Goal: Task Accomplishment & Management: Use online tool/utility

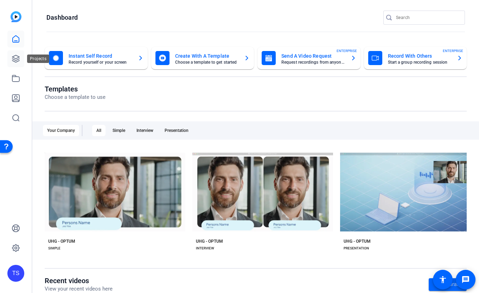
click at [13, 60] on icon at bounding box center [16, 58] width 8 height 8
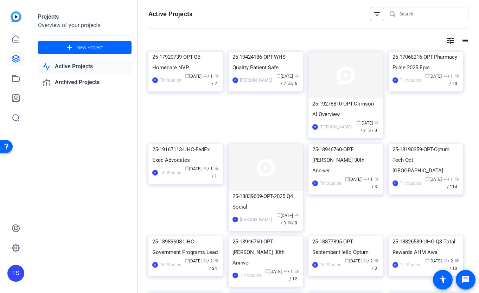
click at [412, 13] on input "Search" at bounding box center [430, 14] width 63 height 8
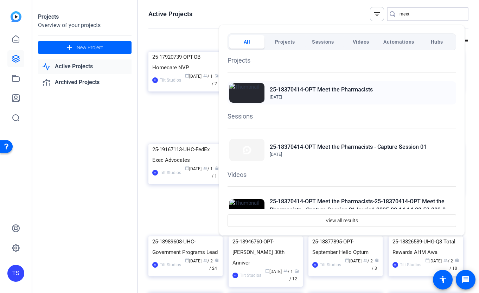
type input "meet"
click at [333, 87] on h2 "25-18370414-OPT Meet the Pharmacists" at bounding box center [321, 89] width 103 height 8
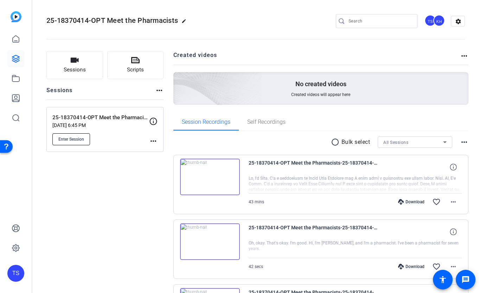
click at [78, 140] on span "Enter Session" at bounding box center [71, 139] width 26 height 6
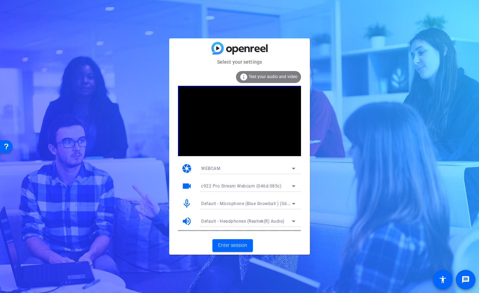
click at [263, 82] on div "info Test your audio and video" at bounding box center [268, 77] width 65 height 12
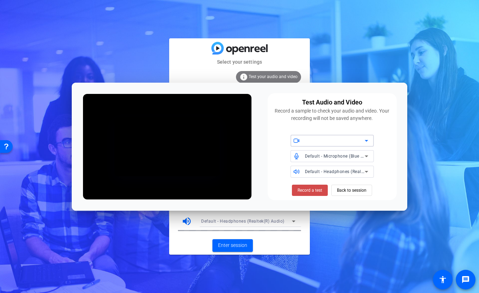
click at [310, 190] on span "Record a test" at bounding box center [309, 190] width 25 height 6
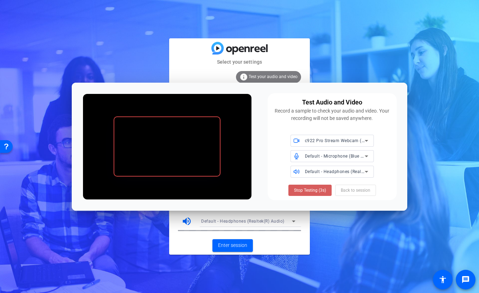
click at [311, 192] on span "Stop Testing (3s)" at bounding box center [310, 190] width 32 height 6
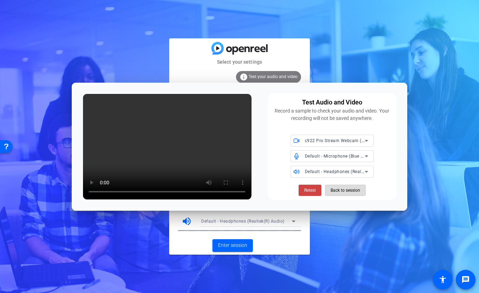
click at [338, 189] on span "Back to session" at bounding box center [345, 189] width 30 height 13
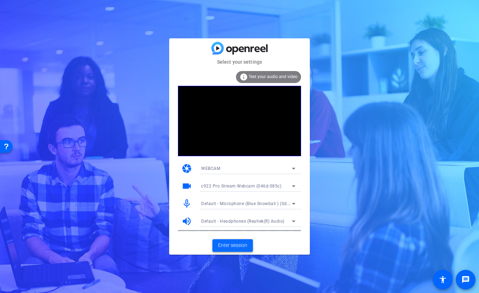
click at [235, 247] on span "Enter session" at bounding box center [232, 244] width 29 height 7
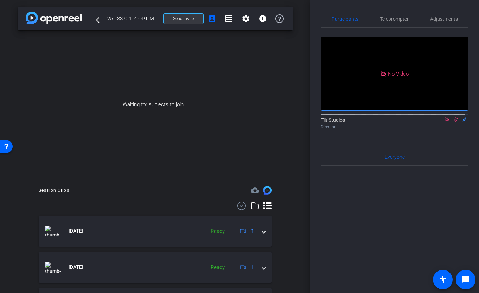
click at [173, 17] on span "Send invite" at bounding box center [183, 19] width 21 height 6
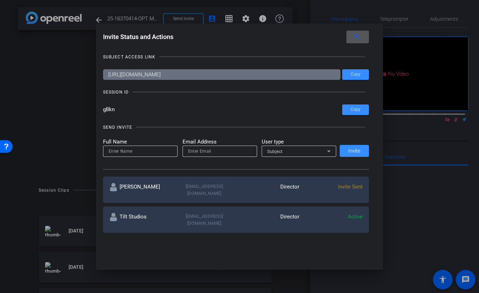
click at [365, 37] on span at bounding box center [357, 36] width 22 height 17
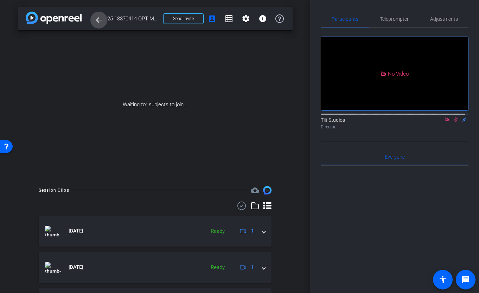
click at [102, 22] on mat-icon "arrow_back" at bounding box center [99, 20] width 8 height 8
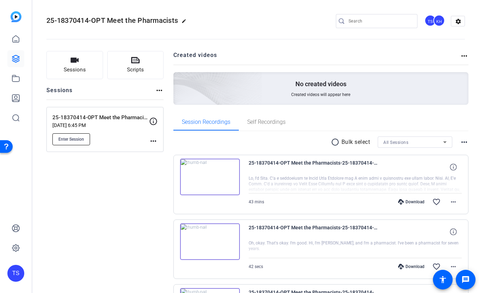
click at [76, 137] on span "Enter Session" at bounding box center [71, 139] width 26 height 6
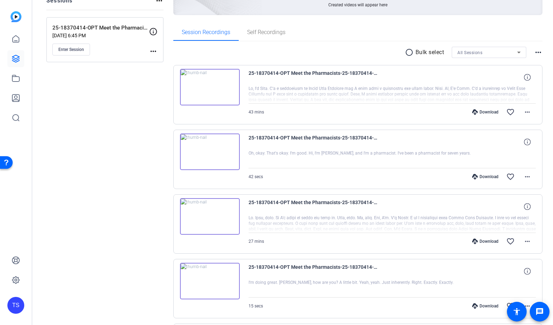
scroll to position [105, 0]
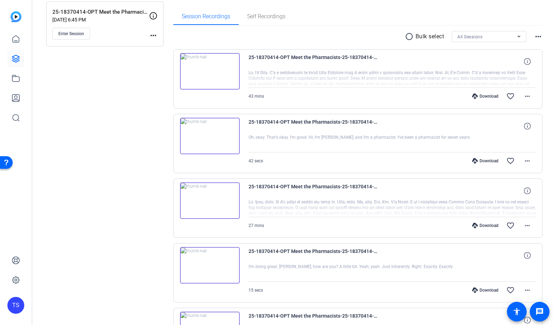
click at [209, 71] on img at bounding box center [210, 71] width 60 height 37
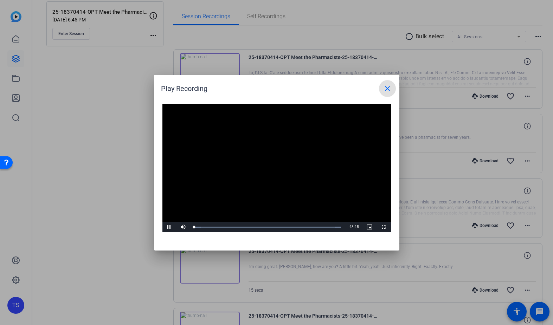
click at [387, 90] on mat-icon "close" at bounding box center [387, 88] width 8 height 8
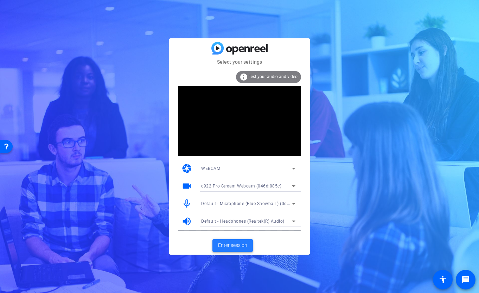
click at [231, 246] on span "Enter session" at bounding box center [232, 244] width 29 height 7
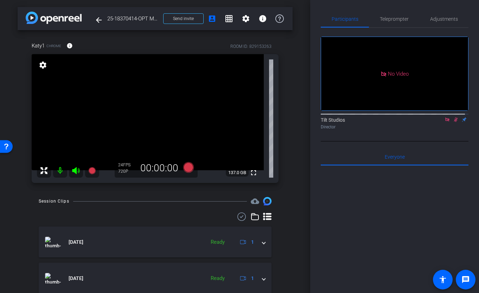
click at [454, 122] on icon at bounding box center [456, 119] width 4 height 5
click at [444, 122] on icon at bounding box center [447, 119] width 6 height 5
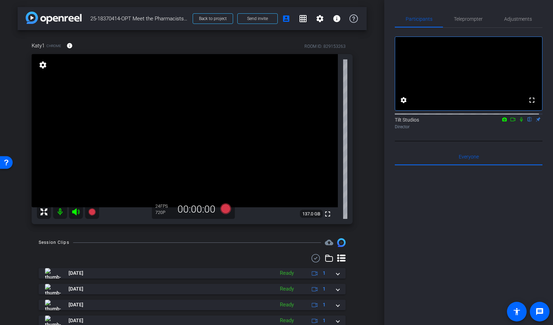
click at [355, 162] on div "Katy1 Chrome info ROOM ID: 829153263 fullscreen settings 137.0 GB 24 FPS 720P 0…" at bounding box center [192, 130] width 349 height 201
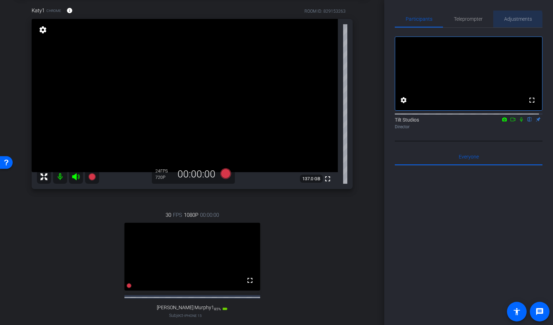
click at [478, 20] on span "Adjustments" at bounding box center [518, 19] width 28 height 5
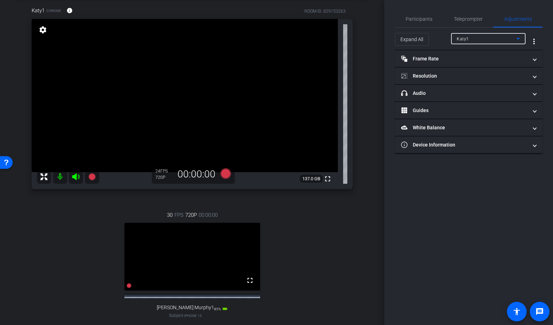
click at [478, 36] on div "Katy1" at bounding box center [486, 38] width 60 height 9
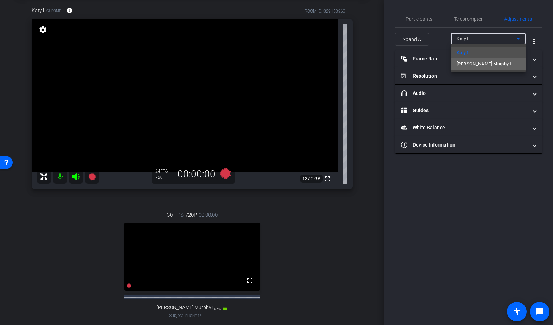
click at [478, 65] on span "Chris Murphy1" at bounding box center [483, 64] width 55 height 8
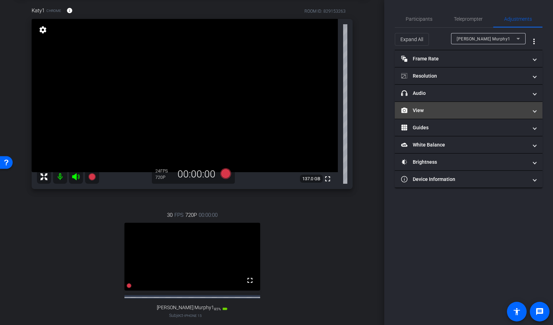
click at [478, 115] on mat-expansion-panel-header "View" at bounding box center [469, 110] width 148 height 17
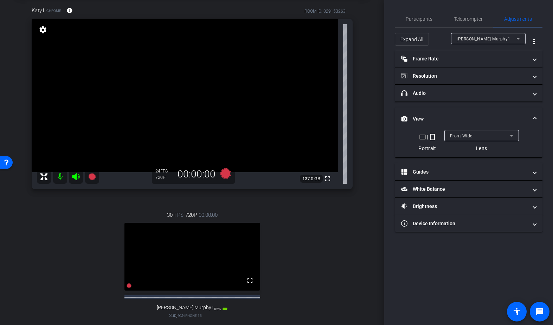
click at [431, 138] on mat-icon "crop_portrait" at bounding box center [432, 137] width 8 height 8
click at [461, 137] on span "Front Wide" at bounding box center [461, 136] width 22 height 5
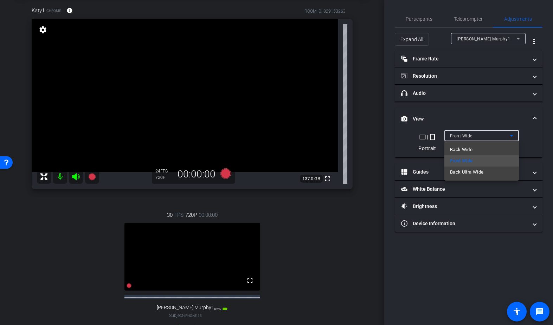
click at [432, 129] on div at bounding box center [276, 162] width 553 height 325
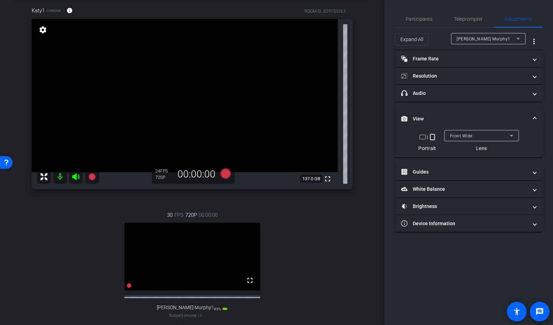
click at [423, 137] on mat-icon "crop_landscape" at bounding box center [422, 137] width 8 height 8
click at [429, 138] on mat-icon "crop_portrait" at bounding box center [428, 137] width 8 height 8
click at [421, 136] on mat-icon "crop_landscape" at bounding box center [422, 137] width 8 height 8
click at [427, 19] on span "Participants" at bounding box center [419, 19] width 27 height 5
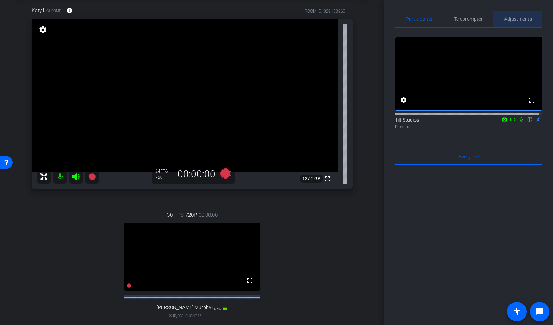
click at [478, 20] on span "Adjustments" at bounding box center [518, 19] width 28 height 5
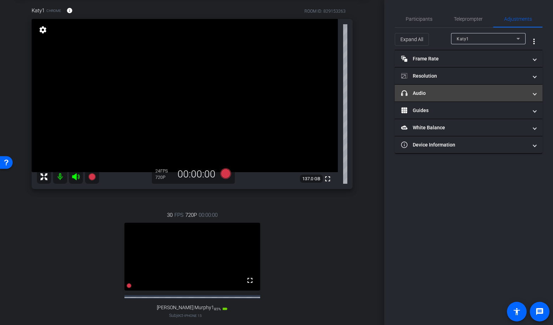
click at [469, 97] on mat-panel-title "headphone icon Audio" at bounding box center [464, 93] width 127 height 7
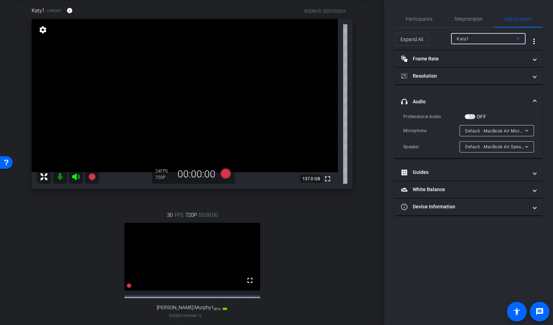
click at [478, 41] on div "Katy1" at bounding box center [486, 38] width 60 height 9
click at [473, 63] on span "Chris Murphy1" at bounding box center [483, 64] width 55 height 8
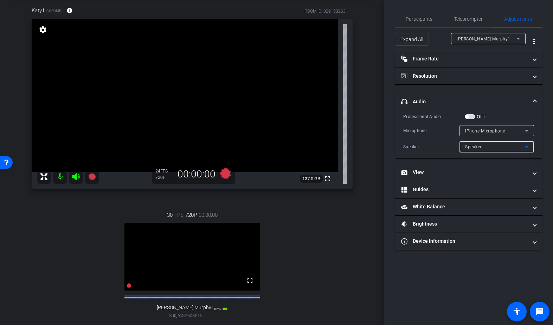
click at [478, 147] on div "Speaker" at bounding box center [495, 146] width 60 height 9
click at [478, 147] on div at bounding box center [276, 162] width 553 height 325
click at [478, 147] on div "Speaker" at bounding box center [495, 146] width 60 height 9
click at [478, 143] on div at bounding box center [276, 162] width 553 height 325
click at [478, 146] on div "Speaker" at bounding box center [495, 146] width 60 height 9
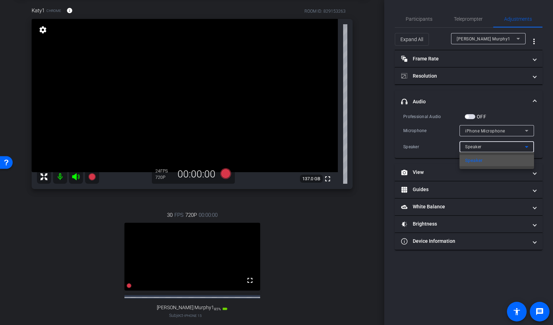
click at [478, 129] on div at bounding box center [276, 162] width 553 height 325
click at [478, 112] on mat-expansion-panel-header "headphone icon Audio" at bounding box center [469, 101] width 148 height 22
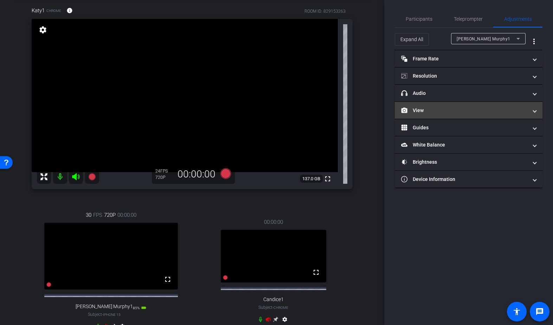
click at [478, 110] on mat-panel-title "View" at bounding box center [464, 110] width 127 height 7
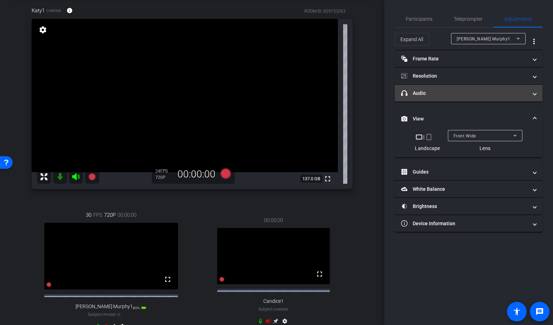
click at [478, 98] on mat-expansion-panel-header "headphone icon Audio" at bounding box center [469, 93] width 148 height 17
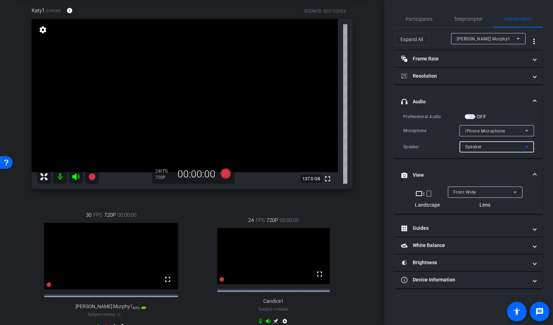
click at [478, 149] on div "Speaker" at bounding box center [495, 146] width 60 height 9
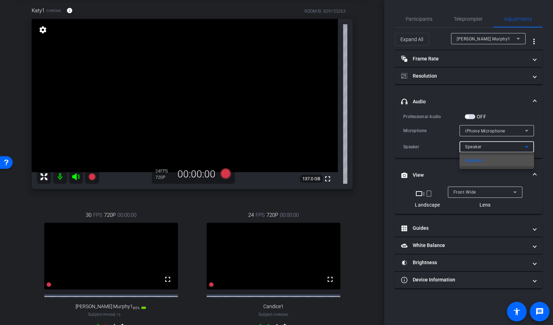
click at [478, 132] on div at bounding box center [276, 162] width 553 height 325
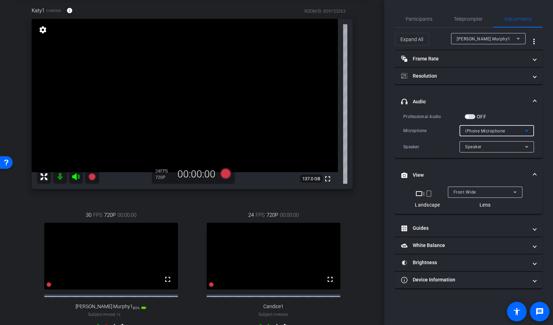
click at [478, 131] on div "iPhone Microphone" at bounding box center [495, 131] width 60 height 9
click at [478, 131] on div at bounding box center [276, 162] width 553 height 325
click at [478, 150] on icon at bounding box center [526, 147] width 8 height 8
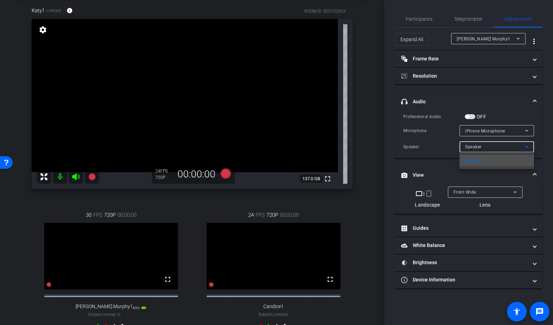
click at [478, 144] on div at bounding box center [276, 162] width 553 height 325
click at [478, 129] on div "Professional Audio OFF Microphone iPhone Microphone Speaker Speaker" at bounding box center [469, 135] width 148 height 45
click at [478, 141] on div "Participants Teleprompter Adjustments settings Tilt Studios flip Director Every…" at bounding box center [468, 162] width 169 height 325
click at [478, 146] on div "Speaker" at bounding box center [495, 146] width 60 height 9
click at [478, 43] on div at bounding box center [276, 162] width 553 height 325
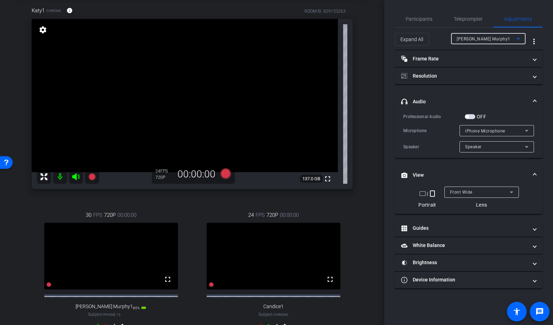
click at [478, 42] on div "Chris Murphy1" at bounding box center [486, 38] width 60 height 9
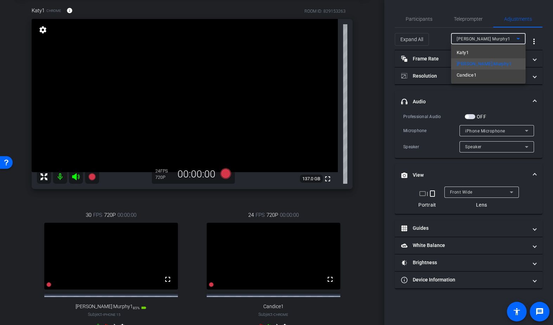
click at [478, 148] on div at bounding box center [276, 162] width 553 height 325
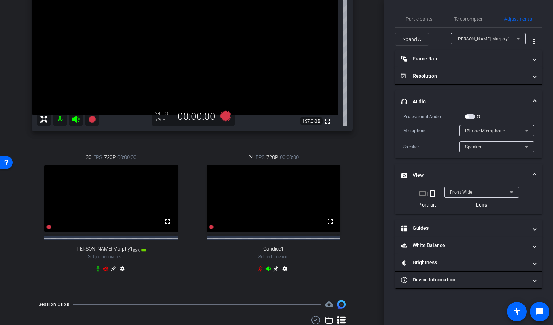
scroll to position [105, 0]
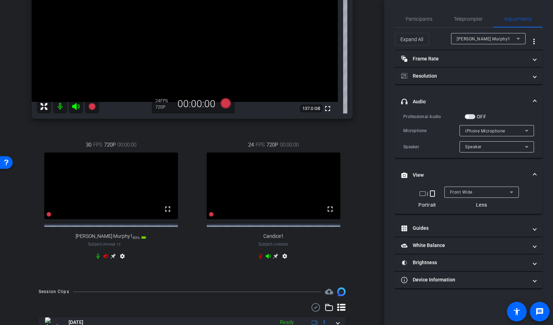
click at [112, 259] on icon at bounding box center [113, 256] width 5 height 5
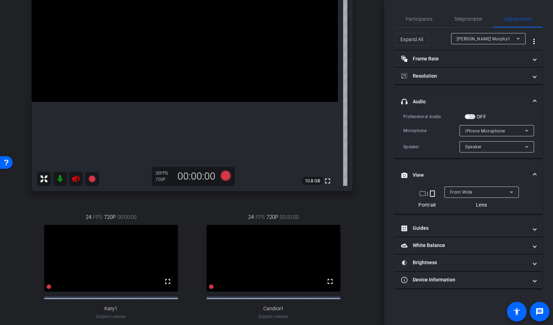
click at [77, 177] on icon at bounding box center [75, 178] width 7 height 7
click at [421, 19] on span "Participants" at bounding box center [419, 19] width 27 height 5
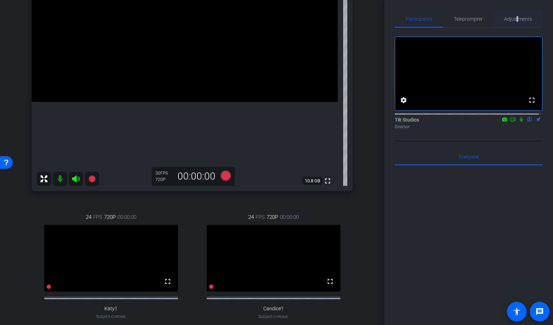
click at [478, 20] on span "Adjustments" at bounding box center [518, 19] width 28 height 5
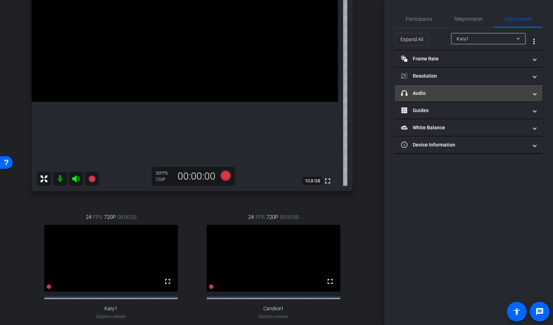
click at [477, 94] on mat-panel-title "headphone icon Audio" at bounding box center [464, 93] width 127 height 7
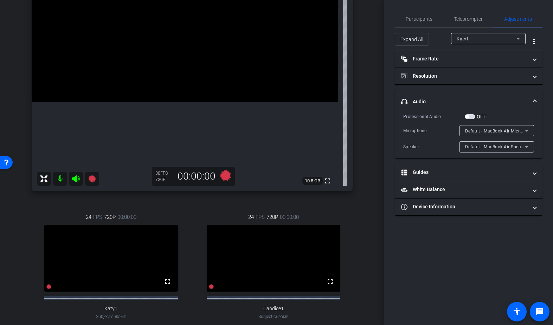
click at [478, 43] on div "Katy1" at bounding box center [487, 38] width 63 height 11
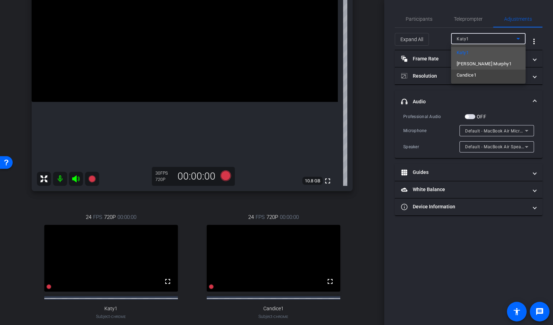
click at [478, 64] on span "Chris Murphy1" at bounding box center [483, 64] width 55 height 8
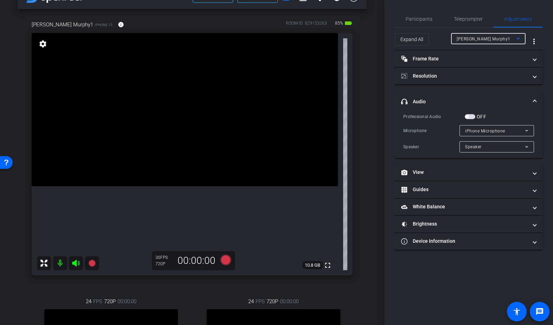
scroll to position [35, 0]
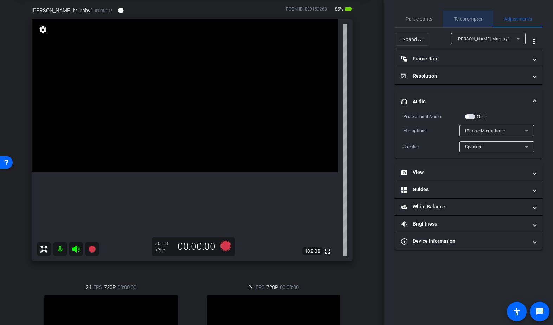
click at [463, 17] on span "Teleprompter" at bounding box center [468, 19] width 29 height 5
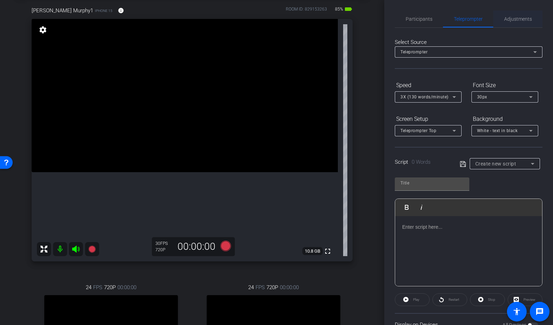
click at [478, 17] on span "Adjustments" at bounding box center [518, 19] width 28 height 5
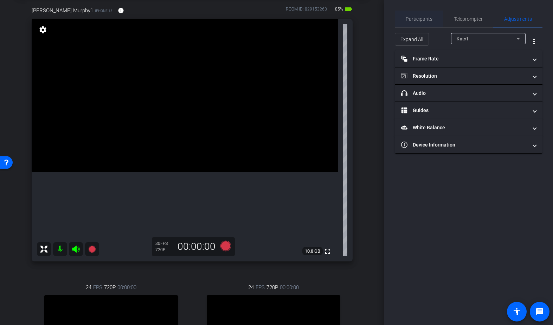
click at [429, 20] on span "Participants" at bounding box center [419, 19] width 27 height 5
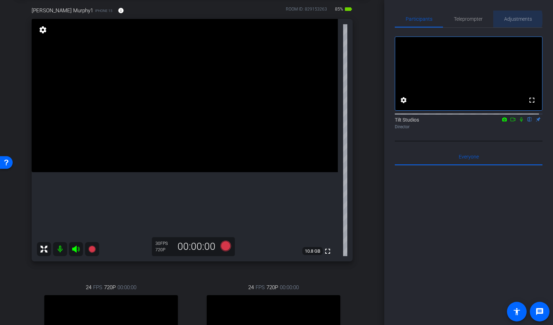
click at [478, 19] on span "Adjustments" at bounding box center [518, 19] width 28 height 5
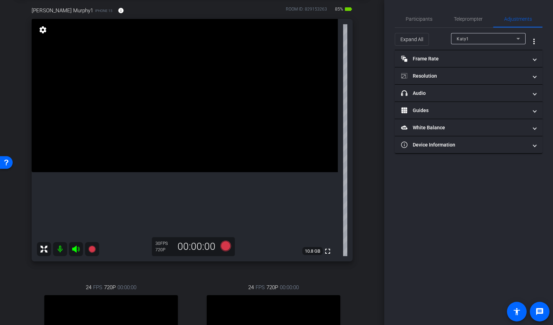
click at [478, 37] on div "Katy1" at bounding box center [486, 38] width 60 height 9
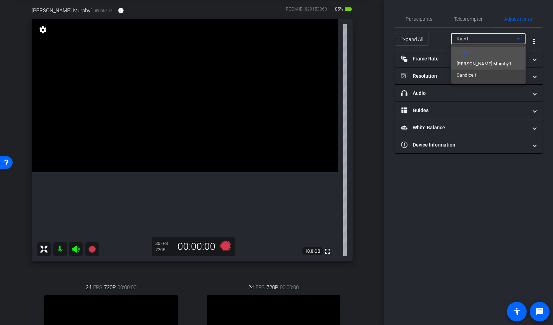
click at [476, 63] on span "Chris Murphy1" at bounding box center [483, 64] width 55 height 8
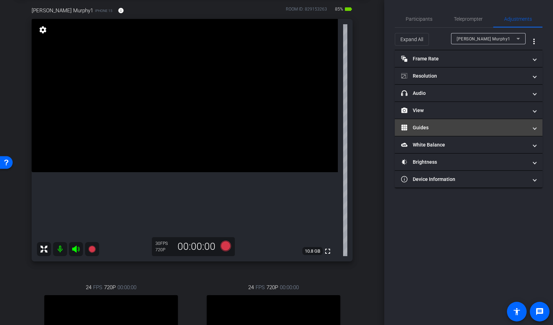
click at [463, 122] on mat-expansion-panel-header "Guides" at bounding box center [469, 127] width 148 height 17
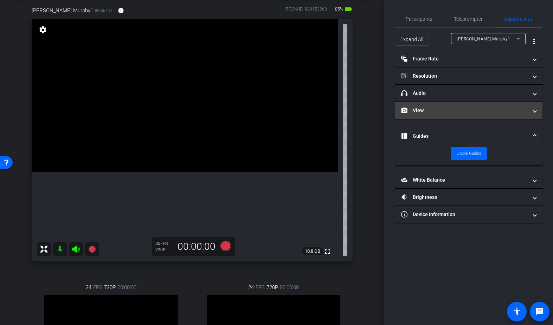
click at [463, 106] on mat-expansion-panel-header "View" at bounding box center [469, 110] width 148 height 17
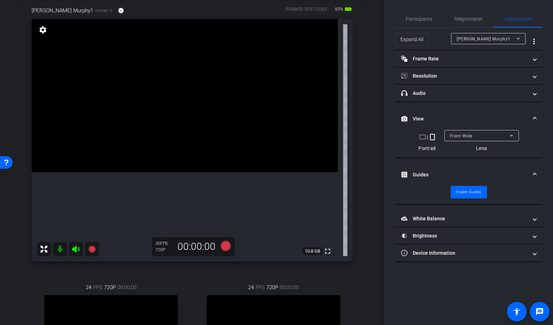
click at [432, 136] on mat-icon "crop_portrait" at bounding box center [432, 137] width 8 height 8
click at [424, 137] on mat-icon "crop_landscape" at bounding box center [422, 137] width 8 height 8
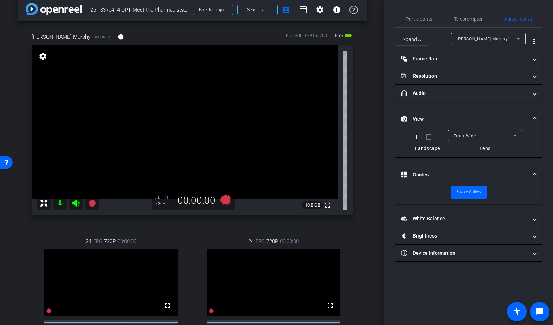
scroll to position [0, 0]
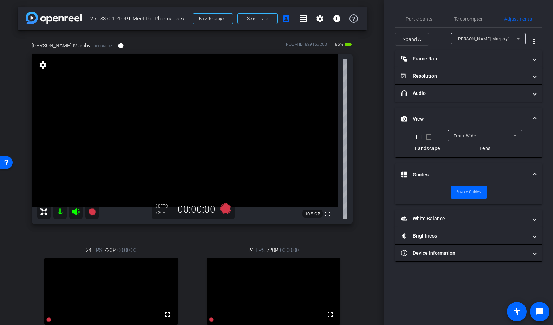
click at [429, 136] on mat-icon "crop_portrait" at bounding box center [428, 137] width 8 height 8
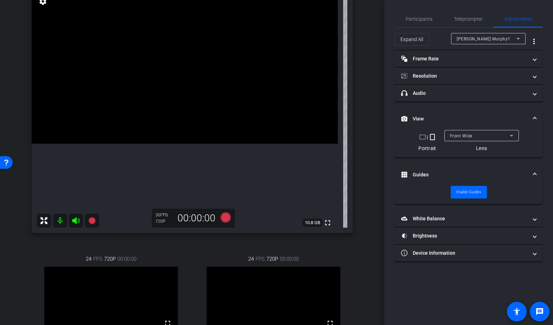
scroll to position [70, 0]
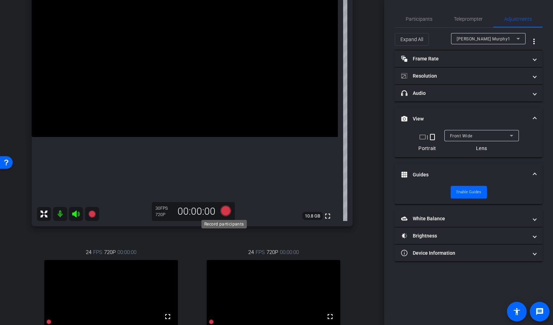
click at [223, 210] on icon at bounding box center [225, 211] width 11 height 11
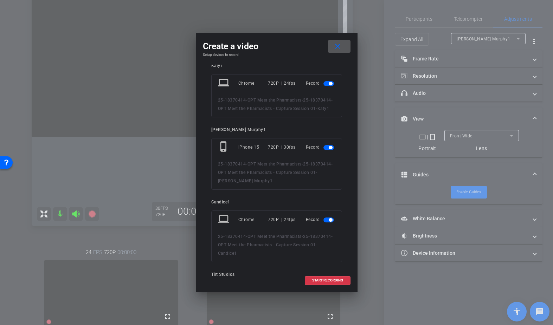
scroll to position [0, 0]
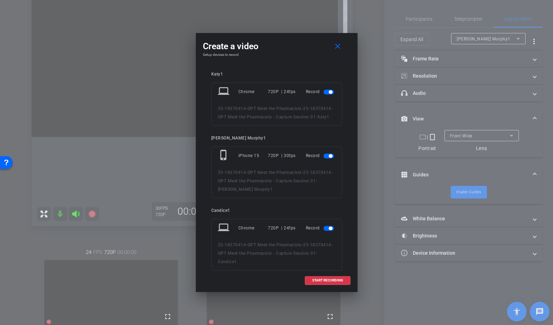
click at [329, 91] on span "button" at bounding box center [331, 92] width 4 height 4
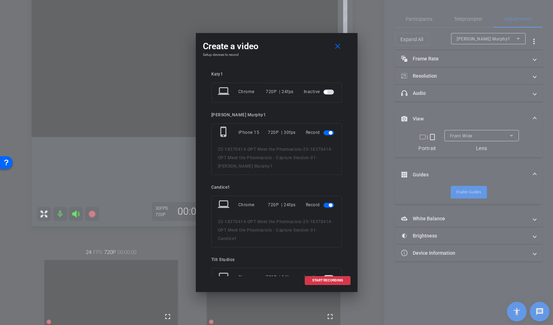
scroll to position [29, 0]
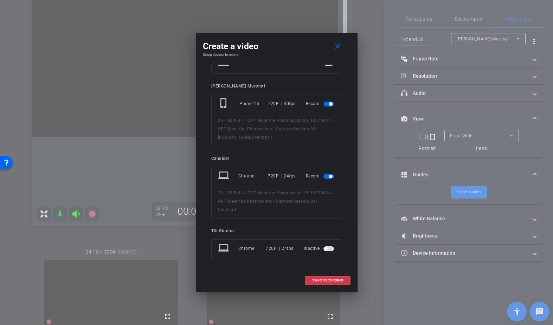
click at [324, 176] on span "button" at bounding box center [328, 176] width 11 height 5
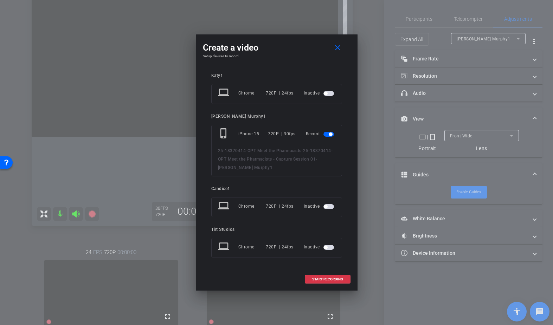
scroll to position [0, 0]
click at [322, 278] on span "START RECORDING" at bounding box center [327, 280] width 31 height 4
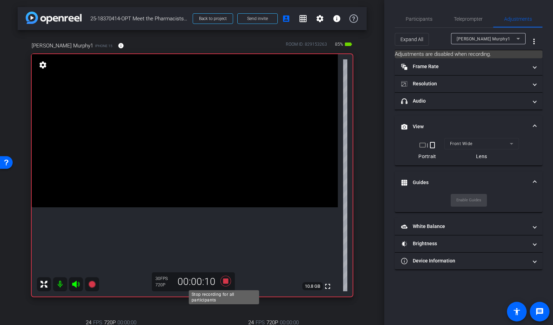
click at [222, 282] on icon at bounding box center [225, 281] width 11 height 11
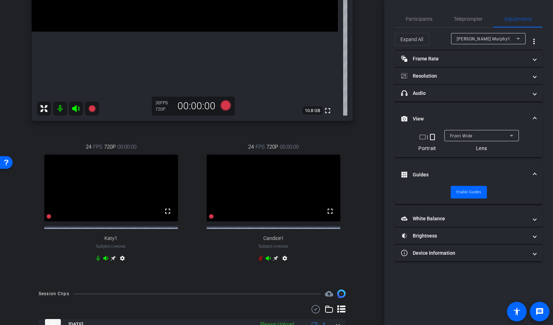
scroll to position [246, 0]
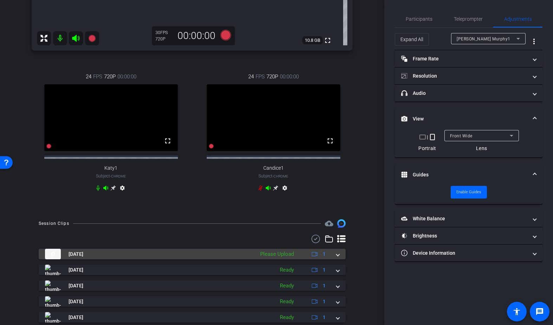
click at [332, 259] on div "Oct 14, 2025 Please Upload 1" at bounding box center [190, 254] width 291 height 11
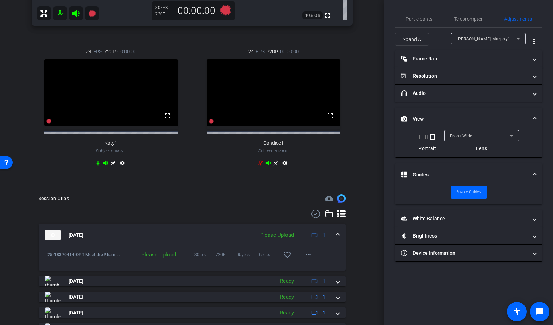
scroll to position [281, 0]
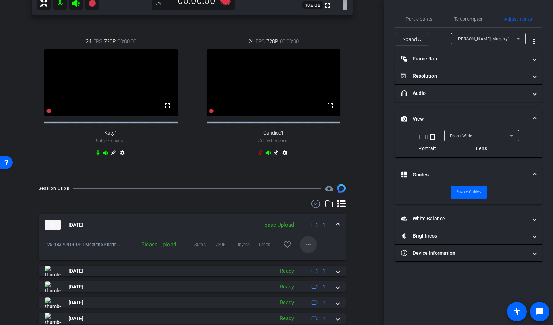
click at [304, 249] on mat-icon "more_horiz" at bounding box center [308, 244] width 8 height 8
click at [313, 267] on span "Upload" at bounding box center [316, 266] width 28 height 8
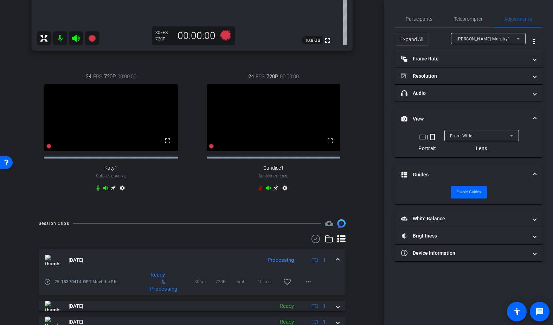
scroll to position [176, 0]
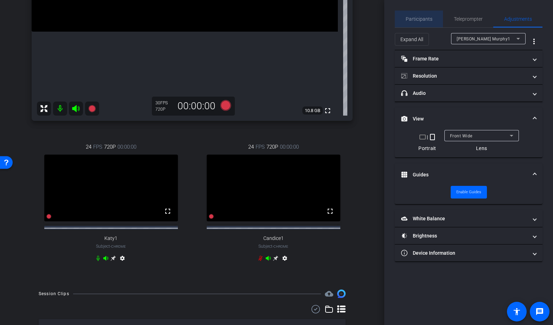
click at [419, 15] on span "Participants" at bounding box center [419, 19] width 27 height 17
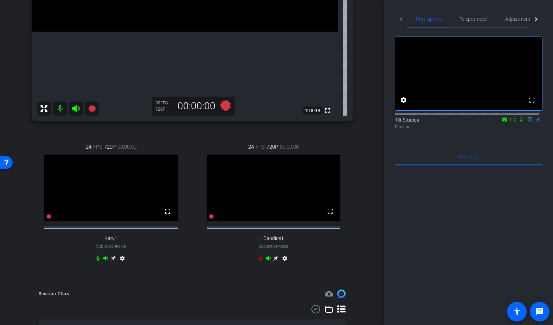
click at [478, 122] on icon at bounding box center [513, 119] width 6 height 5
click at [478, 122] on icon at bounding box center [529, 119] width 3 height 5
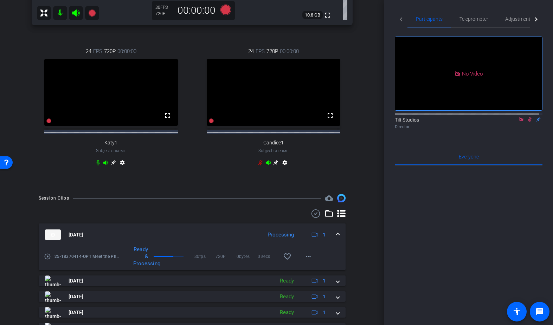
scroll to position [281, 0]
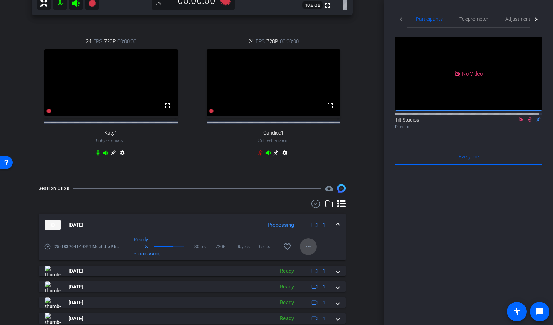
click at [308, 251] on mat-icon "more_horiz" at bounding box center [308, 246] width 8 height 8
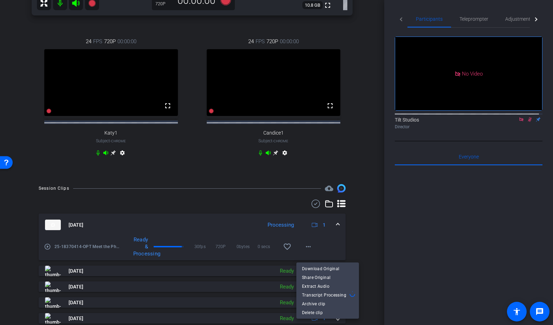
click at [360, 249] on div at bounding box center [276, 162] width 553 height 325
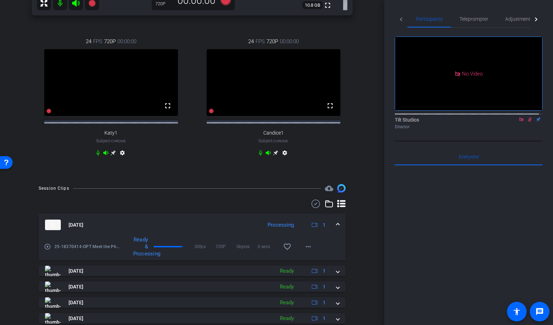
click at [47, 250] on mat-icon "play_circle_outline" at bounding box center [47, 246] width 7 height 7
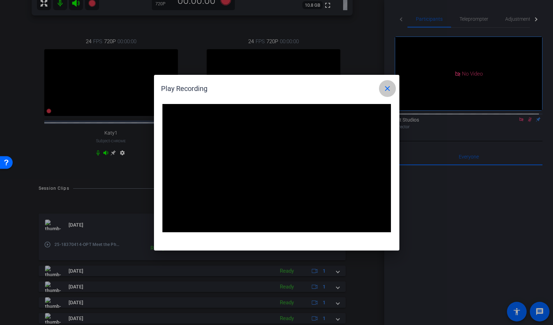
click at [386, 89] on mat-icon "close" at bounding box center [387, 88] width 8 height 8
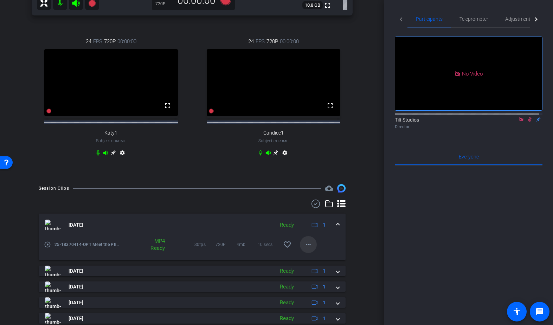
click at [310, 250] on span at bounding box center [308, 244] width 17 height 17
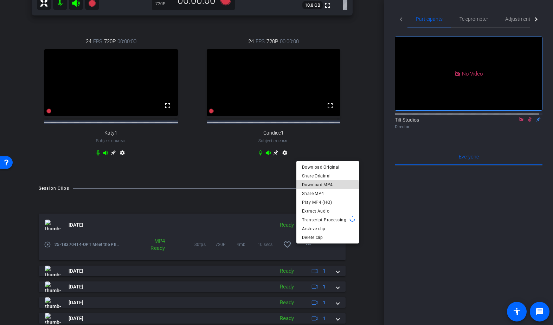
click at [326, 186] on span "Download MP4" at bounding box center [327, 184] width 51 height 8
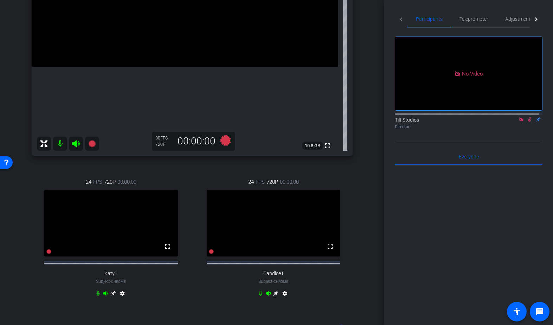
scroll to position [105, 0]
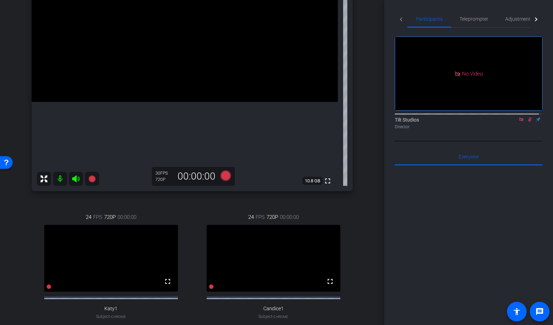
click at [478, 122] on icon at bounding box center [530, 119] width 6 height 5
click at [478, 122] on icon at bounding box center [521, 119] width 6 height 5
click at [96, 200] on div "Chris Murphy1 iPhone 15 info ROOM ID: 829153263 85% battery_std fullscreen sett…" at bounding box center [192, 139] width 349 height 428
click at [111, 200] on div "Chris Murphy1 iPhone 15 info ROOM ID: 829153263 85% battery_std fullscreen sett…" at bounding box center [192, 139] width 349 height 428
click at [478, 20] on span "Adjustments" at bounding box center [519, 19] width 28 height 5
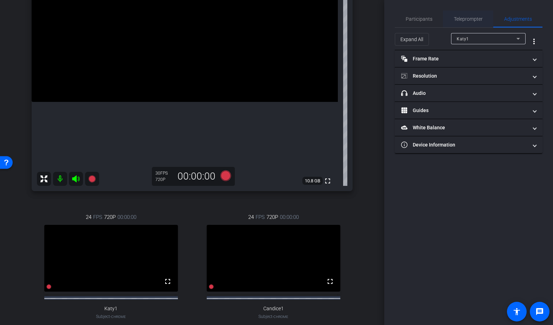
click at [476, 19] on span "Teleprompter" at bounding box center [468, 19] width 29 height 5
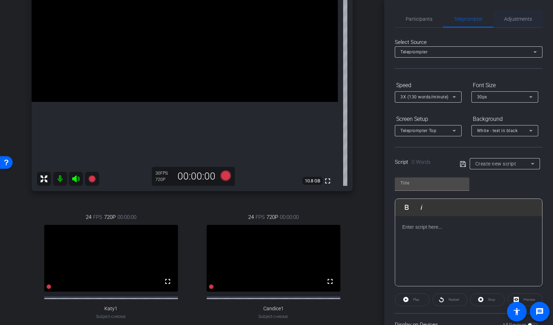
click at [478, 20] on span "Adjustments" at bounding box center [518, 19] width 28 height 5
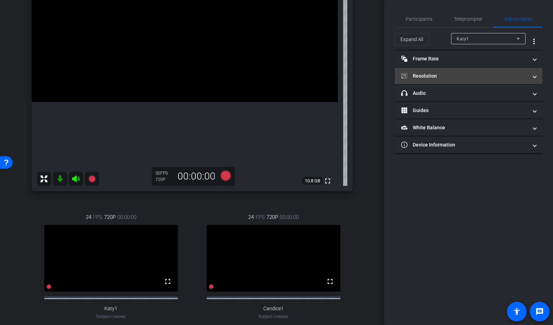
click at [456, 74] on mat-panel-title "Resolution" at bounding box center [464, 75] width 127 height 7
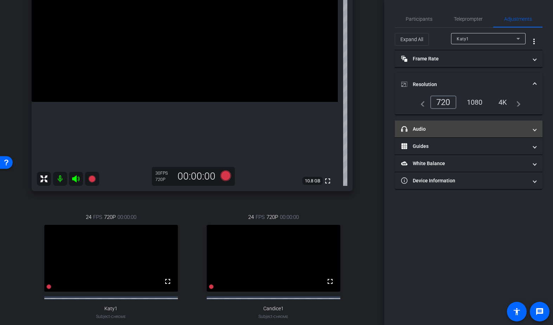
click at [478, 131] on mat-panel-title "headphone icon Audio" at bounding box center [464, 128] width 127 height 7
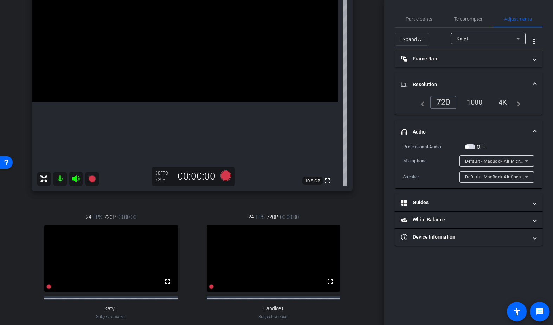
click at [461, 282] on div "Participants Teleprompter Adjustments settings Tilt Studios flip Director Every…" at bounding box center [468, 162] width 169 height 325
click at [420, 17] on span "Participants" at bounding box center [419, 19] width 27 height 5
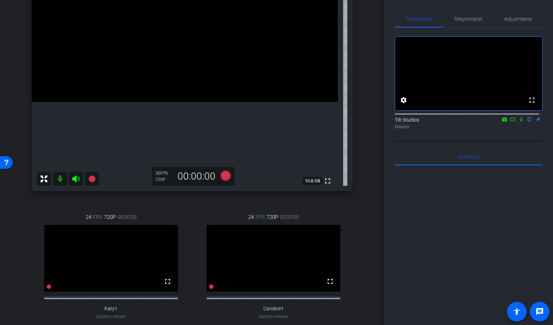
click at [153, 208] on div "24 FPS 720P 00:00:00 fullscreen Katy1 Subject - Chrome settings" at bounding box center [111, 274] width 158 height 144
click at [91, 179] on icon at bounding box center [91, 178] width 7 height 7
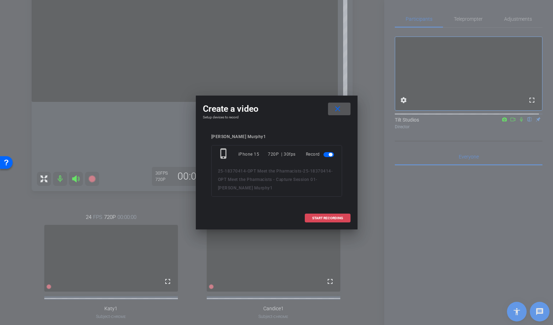
click at [318, 215] on span at bounding box center [327, 218] width 45 height 17
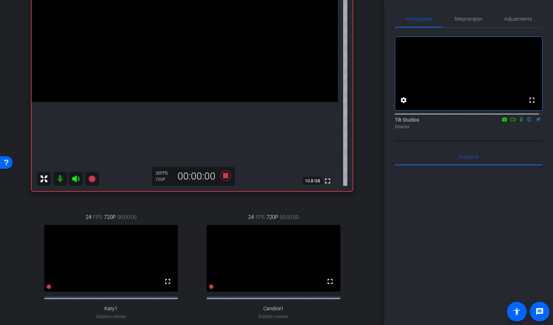
click at [478, 122] on icon at bounding box center [521, 119] width 3 height 5
click at [478, 122] on icon at bounding box center [513, 119] width 6 height 5
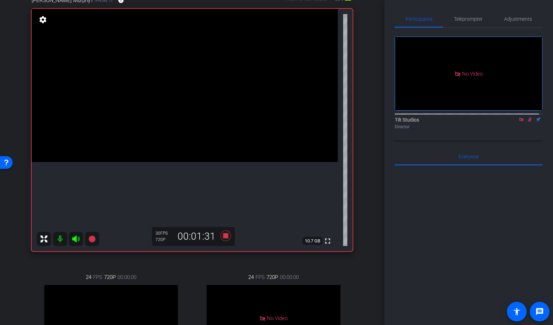
scroll to position [35, 0]
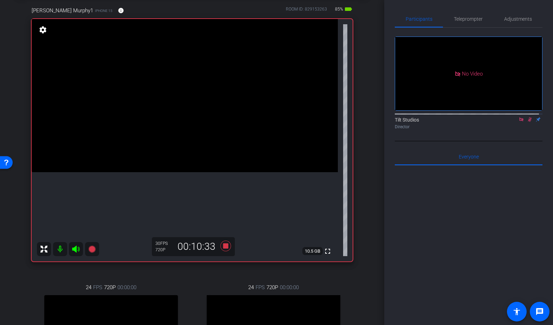
click at [362, 200] on div "Chris Murphy1 iPhone 15 info ROOM ID: 829153263 85% battery_std fullscreen sett…" at bounding box center [192, 209] width 349 height 428
click at [365, 129] on div "arrow_back 25-18370414-OPT Meet the Pharmacists - Capture Session 01 Back to pr…" at bounding box center [192, 127] width 384 height 325
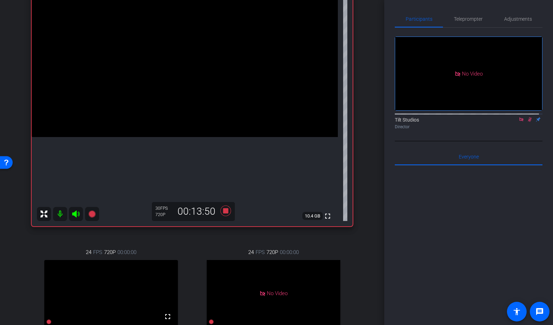
scroll to position [141, 0]
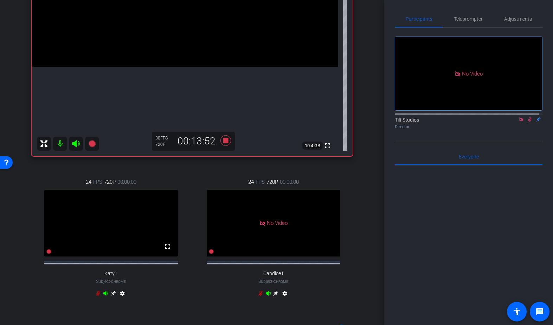
click at [97, 292] on icon at bounding box center [98, 294] width 6 height 6
click at [367, 265] on div "arrow_back 25-18370414-OPT Meet the Pharmacists - Capture Session 01 Back to pr…" at bounding box center [192, 162] width 384 height 325
click at [358, 104] on div "Chris Murphy1 iPhone 15 info ROOM ID: 829153263 75% battery_std fullscreen sett…" at bounding box center [192, 104] width 349 height 428
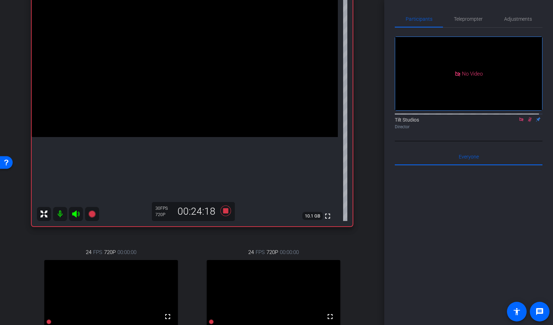
scroll to position [105, 0]
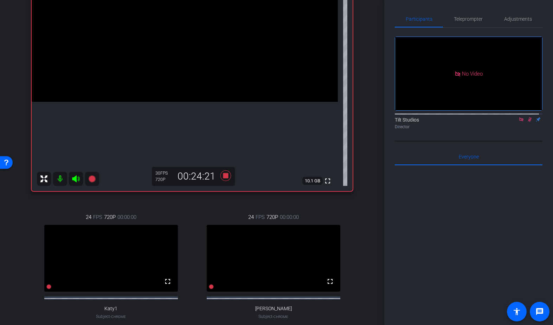
click at [478, 121] on icon at bounding box center [521, 119] width 4 height 4
click at [478, 122] on icon at bounding box center [521, 119] width 6 height 5
click at [362, 195] on div "Chris Murphy1 iPhone 15 info ROOM ID: 829153263 75% battery_std fullscreen sett…" at bounding box center [192, 139] width 349 height 428
click at [225, 177] on icon at bounding box center [225, 175] width 11 height 11
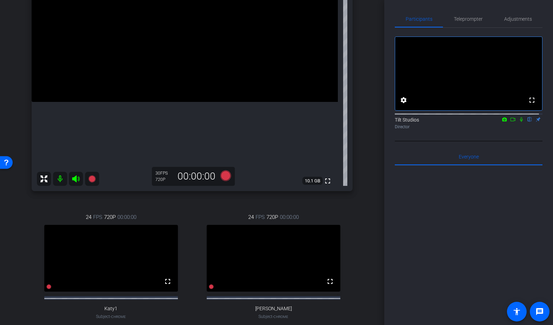
click at [367, 187] on div "arrow_back 25-18370414-OPT Meet the Pharmacists - Capture Session 01 Back to pr…" at bounding box center [192, 57] width 384 height 325
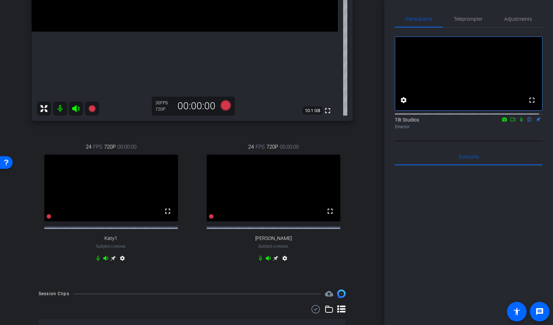
scroll to position [246, 0]
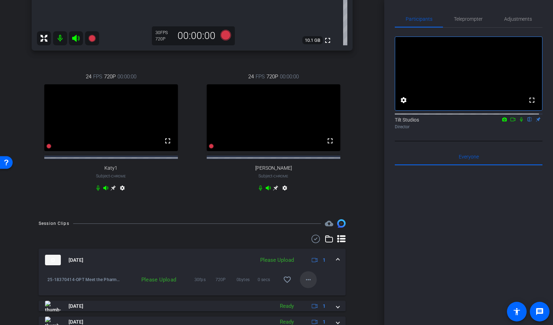
click at [307, 283] on mat-icon "more_horiz" at bounding box center [308, 279] width 8 height 8
click at [312, 254] on span "Upload" at bounding box center [316, 255] width 28 height 8
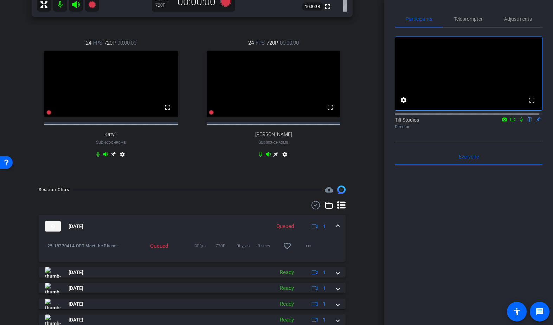
scroll to position [281, 0]
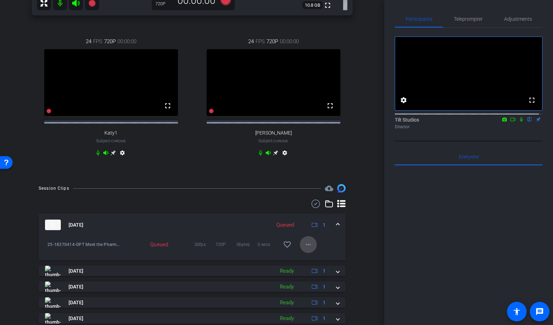
click at [312, 253] on span at bounding box center [308, 244] width 17 height 17
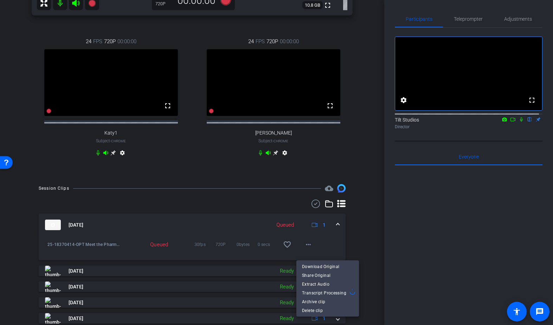
click at [363, 249] on div at bounding box center [276, 162] width 553 height 325
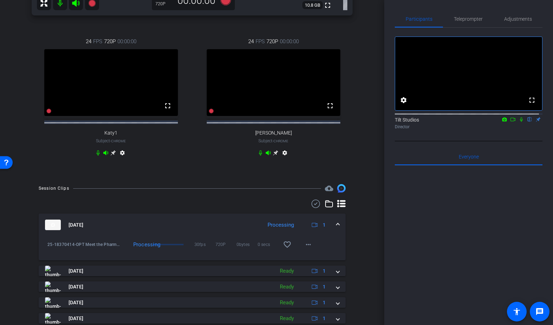
click at [478, 122] on icon at bounding box center [521, 119] width 3 height 5
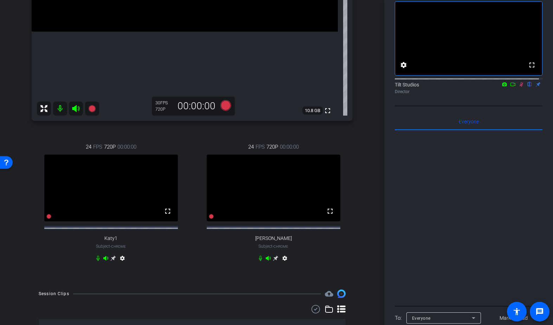
scroll to position [246, 0]
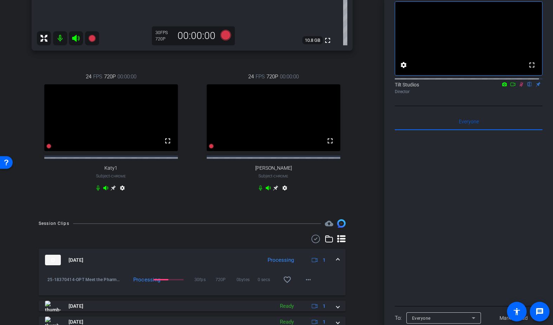
click at [460, 106] on div "fullscreen settings Tilt Studios flip Director" at bounding box center [469, 49] width 148 height 113
click at [478, 87] on icon at bounding box center [521, 84] width 4 height 5
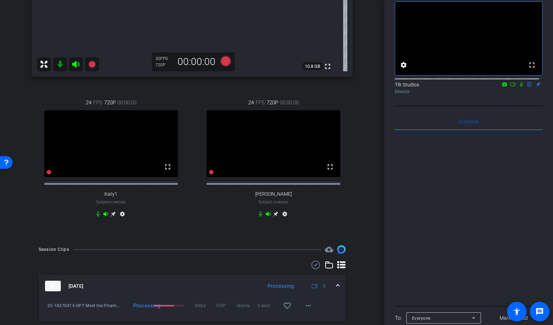
scroll to position [211, 0]
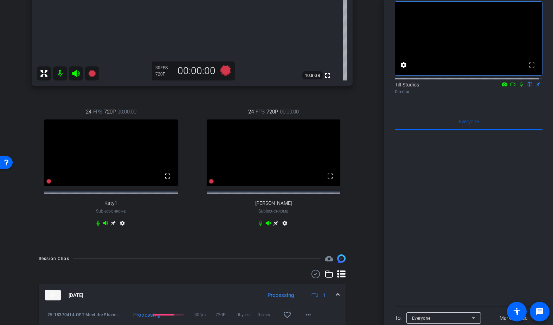
click at [478, 87] on icon at bounding box center [513, 84] width 6 height 5
click at [478, 87] on icon at bounding box center [529, 84] width 3 height 5
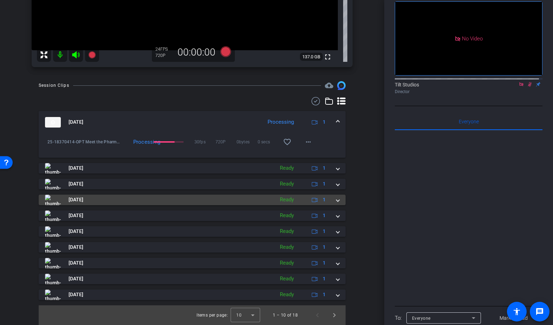
scroll to position [104, 0]
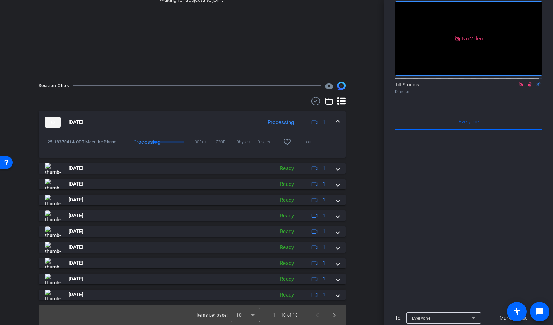
click at [345, 156] on div "Session Clips cloud_upload Oct 14, 2025 Processing 1 25-18370414-OPT Meet the P…" at bounding box center [192, 204] width 349 height 244
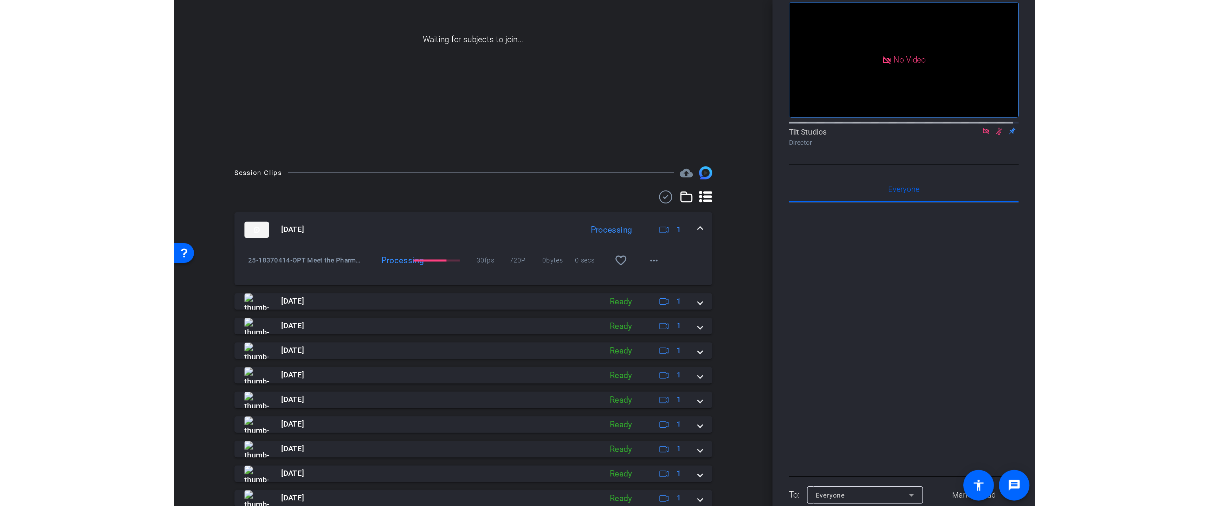
scroll to position [69, 0]
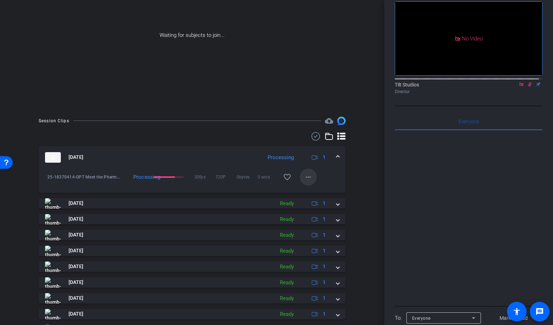
click at [305, 177] on mat-icon "more_horiz" at bounding box center [308, 177] width 8 height 8
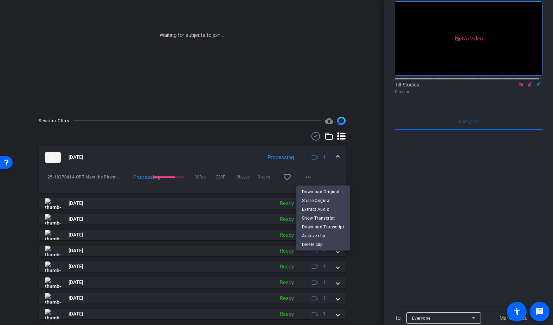
click at [367, 176] on div at bounding box center [276, 162] width 553 height 325
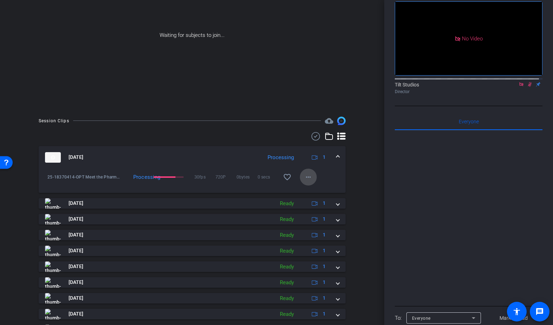
click at [304, 179] on mat-icon "more_horiz" at bounding box center [308, 177] width 8 height 8
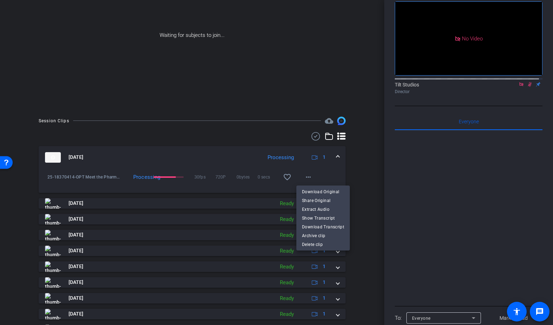
click at [352, 166] on div at bounding box center [276, 162] width 553 height 325
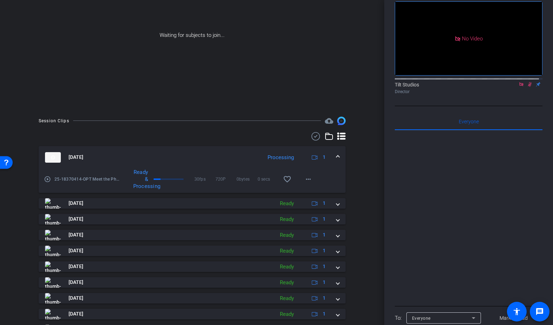
click at [48, 180] on mat-icon "play_circle_outline" at bounding box center [47, 179] width 7 height 7
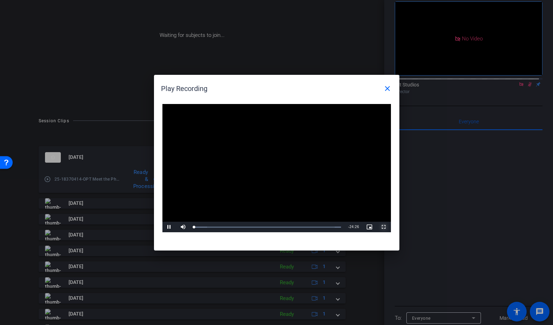
click at [384, 227] on span "Video Player" at bounding box center [384, 227] width 14 height 0
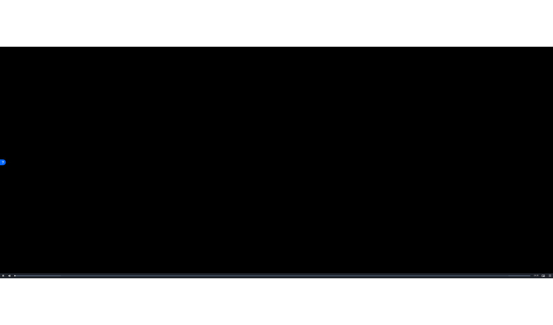
scroll to position [0, 0]
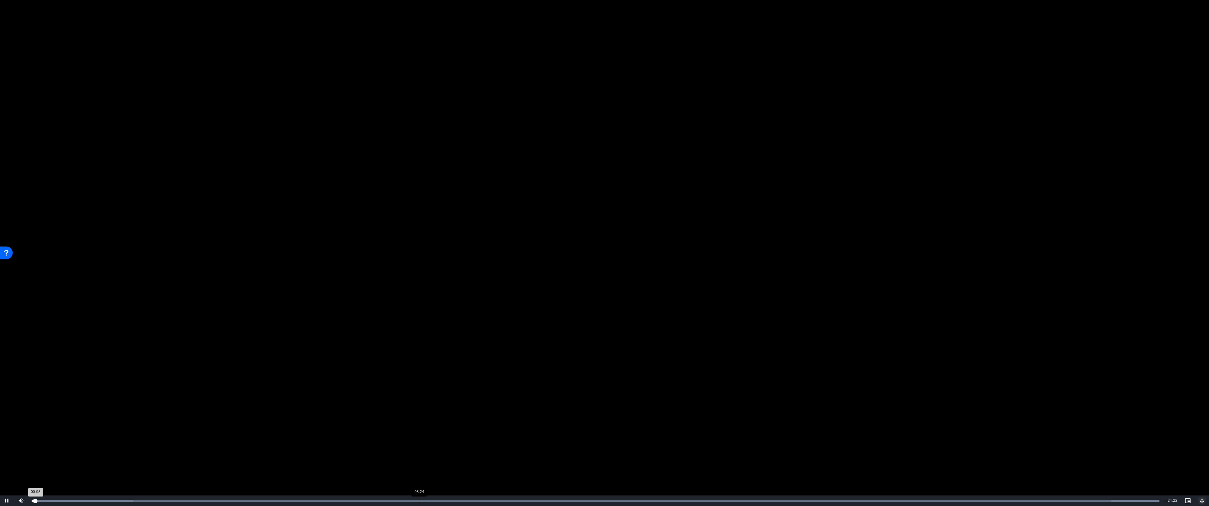
click at [419, 292] on div "Loaded : 100.00% 08:24 00:05" at bounding box center [596, 501] width 1128 height 2
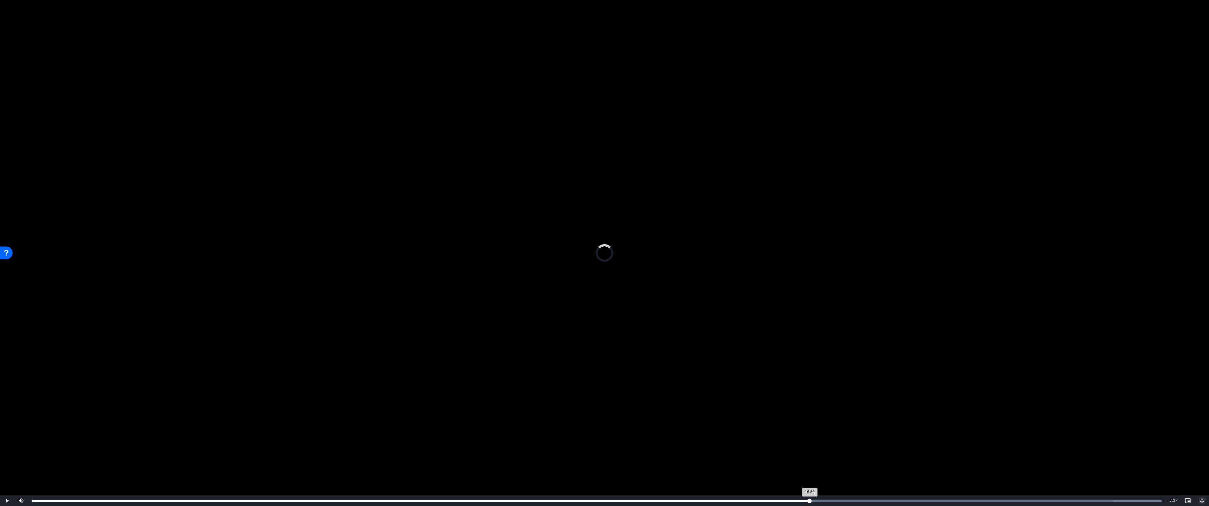
click at [478, 292] on div "Loaded : 100.00% 16:49 16:50" at bounding box center [597, 501] width 1130 height 2
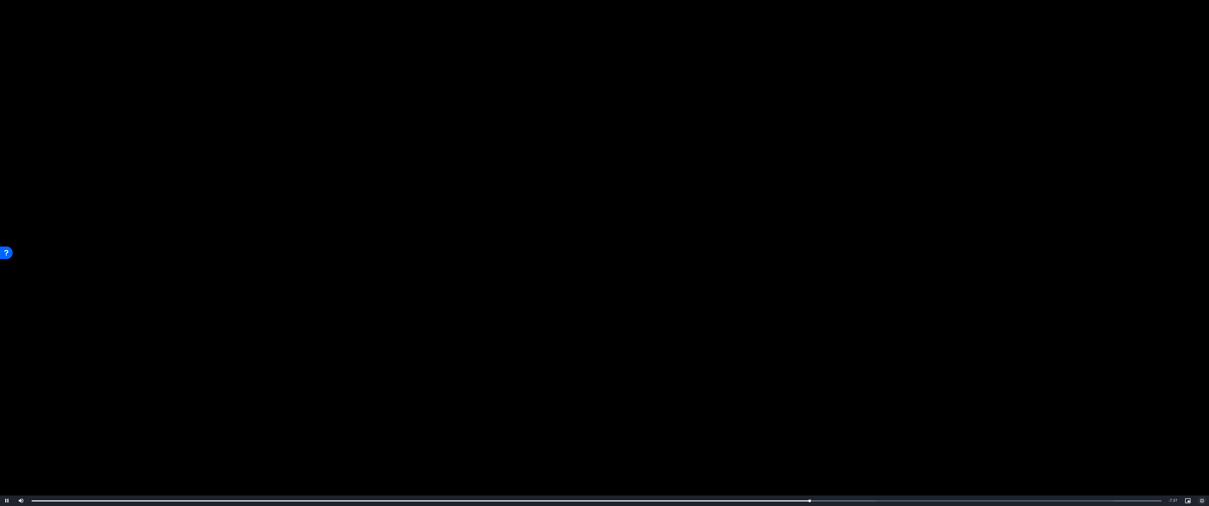
click at [478, 292] on span "Video Player" at bounding box center [1202, 501] width 14 height 0
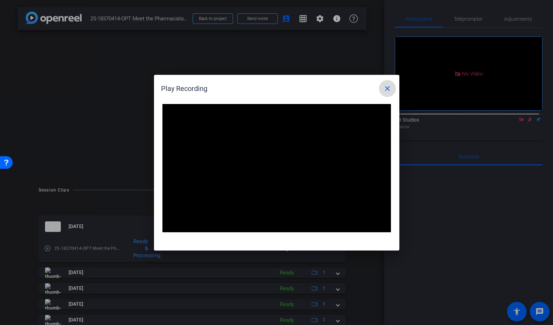
click at [387, 88] on mat-icon "close" at bounding box center [387, 88] width 8 height 8
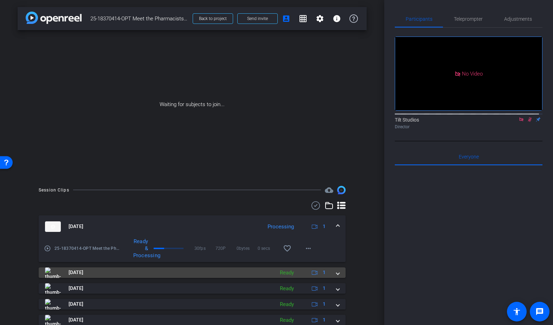
click at [337, 269] on mat-expansion-panel-header "Oct 14, 2025 Ready 1" at bounding box center [192, 272] width 307 height 11
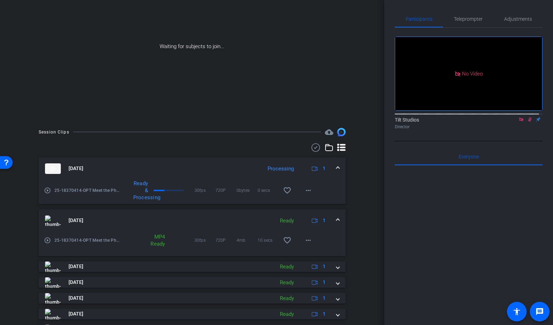
scroll to position [35, 0]
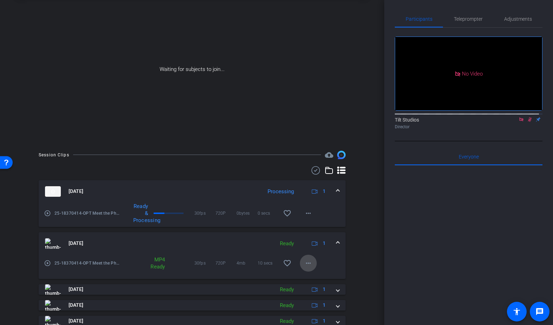
click at [304, 262] on mat-icon "more_horiz" at bounding box center [308, 263] width 8 height 8
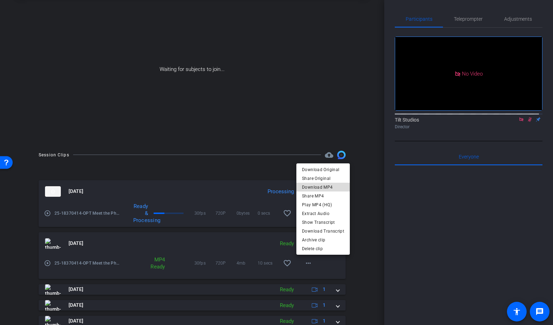
click at [328, 184] on span "Download MP4" at bounding box center [323, 187] width 42 height 8
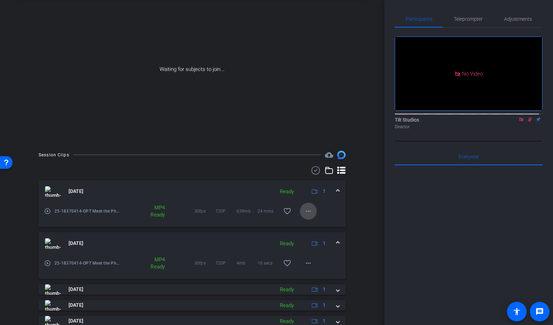
click at [309, 208] on mat-icon "more_horiz" at bounding box center [308, 211] width 8 height 8
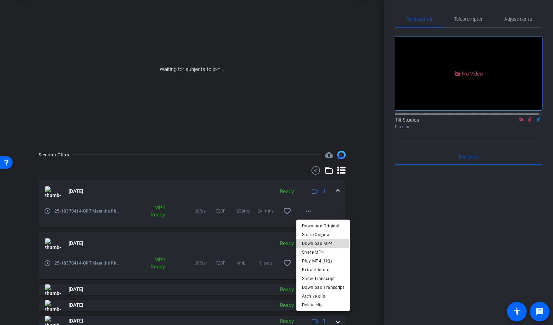
click at [319, 241] on span "Download MP4" at bounding box center [323, 243] width 42 height 8
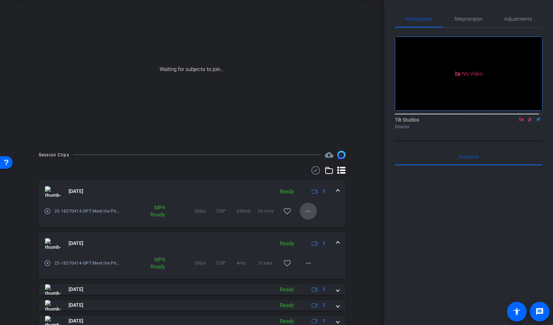
click at [300, 212] on span at bounding box center [308, 211] width 17 height 17
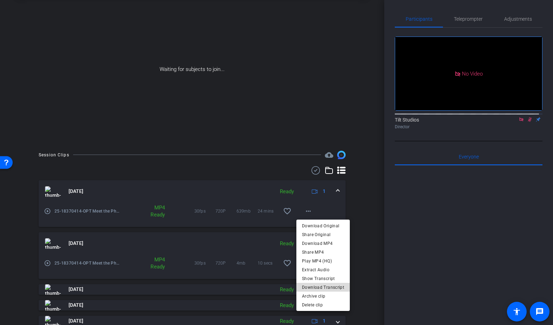
click at [328, 285] on span "Download Transcript" at bounding box center [323, 287] width 42 height 8
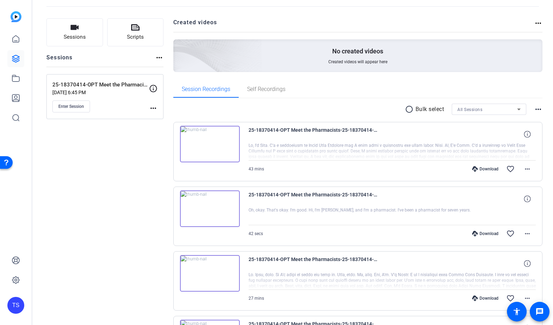
scroll to position [35, 0]
